Goal: Task Accomplishment & Management: Complete application form

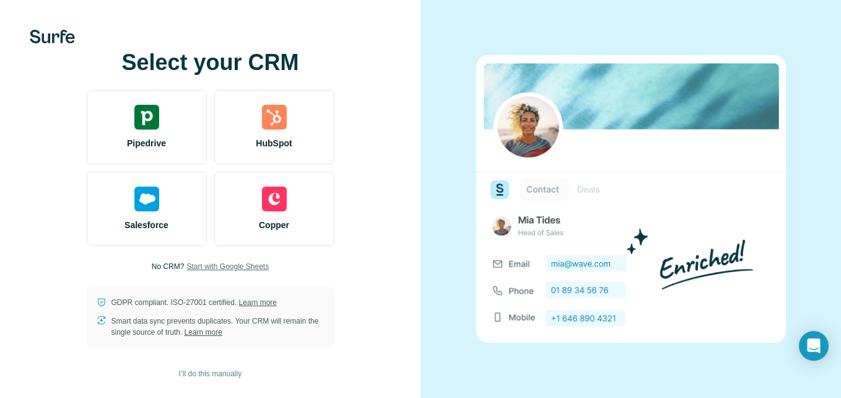
click at [221, 268] on span "Start with Google Sheets" at bounding box center [228, 266] width 82 height 11
click at [222, 373] on span "I’ll do this manually" at bounding box center [210, 373] width 63 height 11
